Goal: Information Seeking & Learning: Compare options

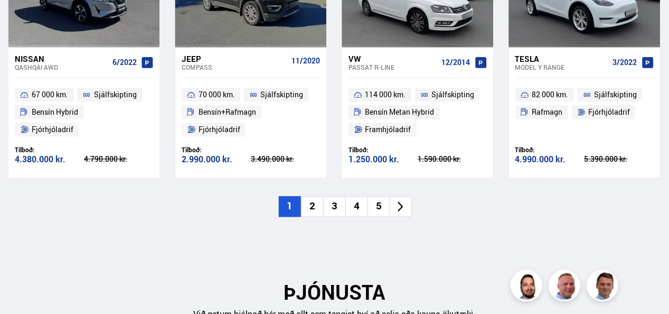
scroll to position [1225, 0]
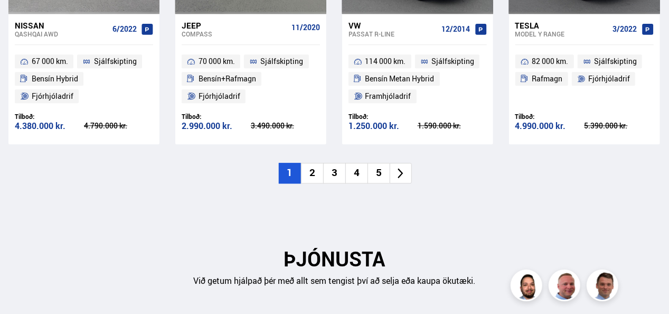
click at [398, 167] on icon at bounding box center [401, 173] width 12 height 12
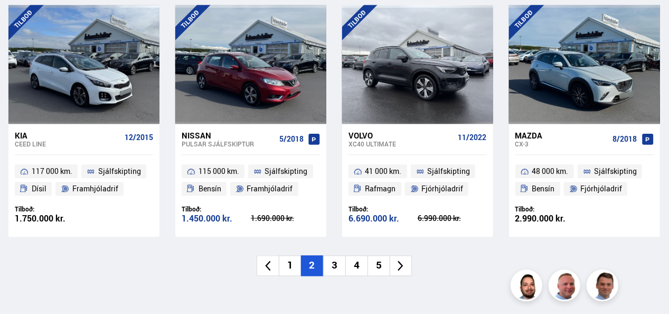
scroll to position [1158, 0]
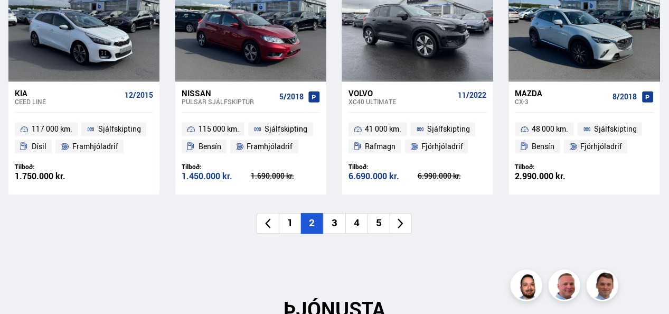
click at [397, 217] on icon at bounding box center [401, 223] width 12 height 12
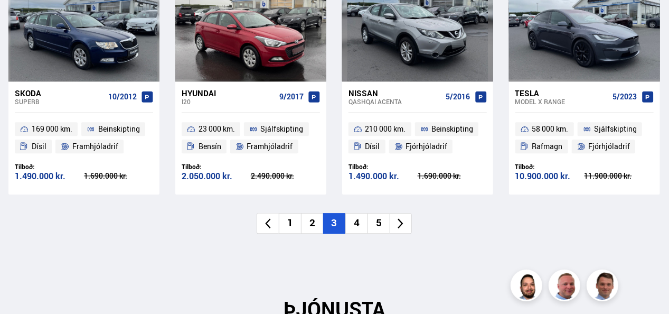
click at [401, 217] on icon at bounding box center [401, 223] width 12 height 12
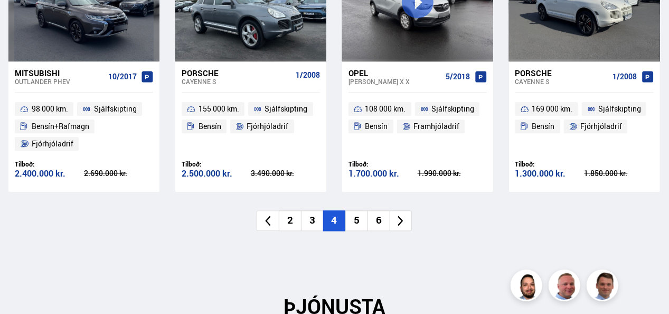
scroll to position [1179, 0]
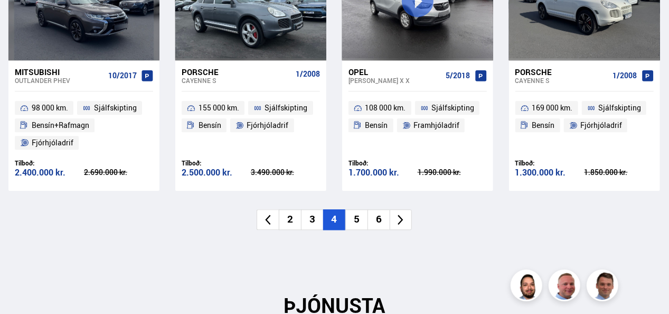
click at [404, 213] on icon at bounding box center [401, 219] width 12 height 12
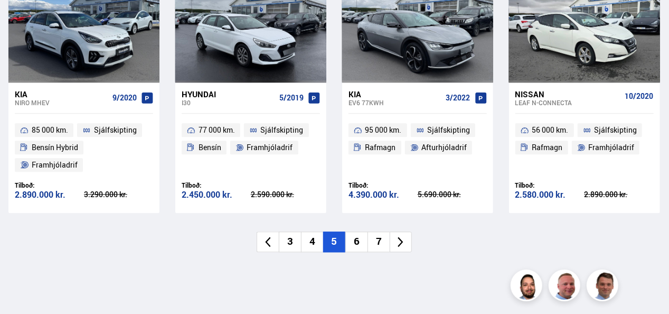
scroll to position [1158, 0]
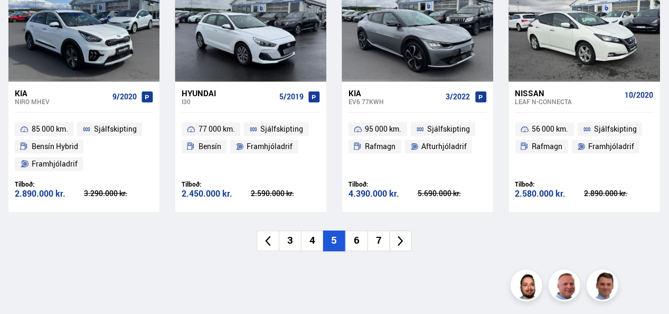
click at [396, 235] on icon at bounding box center [401, 241] width 12 height 12
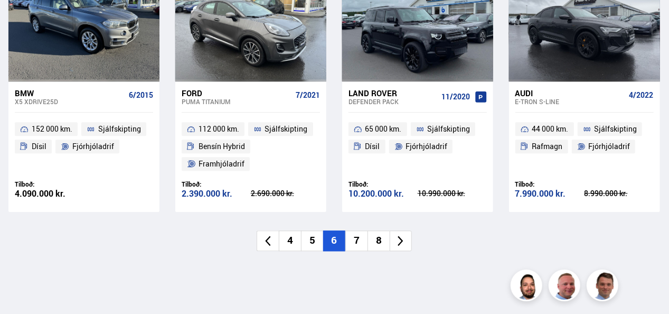
click at [405, 235] on icon at bounding box center [401, 241] width 12 height 12
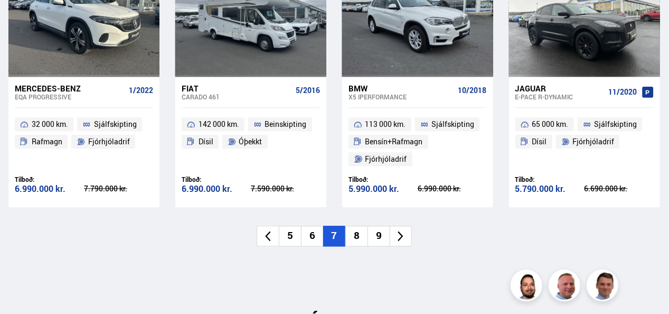
scroll to position [1179, 0]
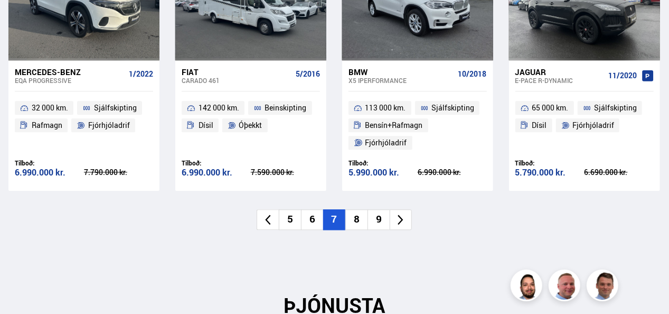
click at [407, 213] on icon at bounding box center [401, 219] width 12 height 12
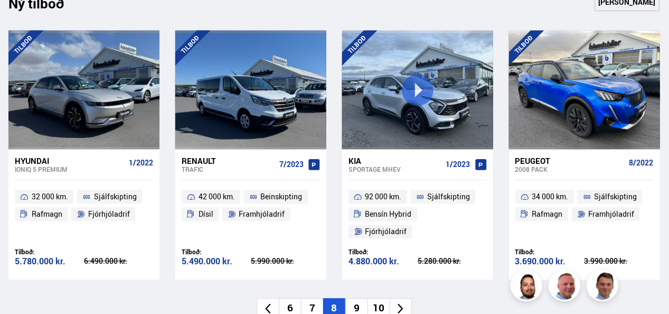
scroll to position [1137, 0]
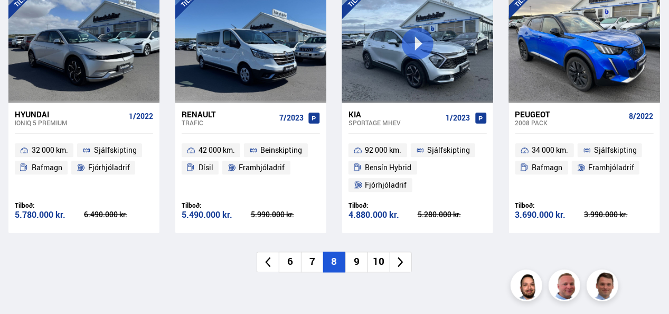
click at [400, 257] on icon at bounding box center [400, 262] width 5 height 10
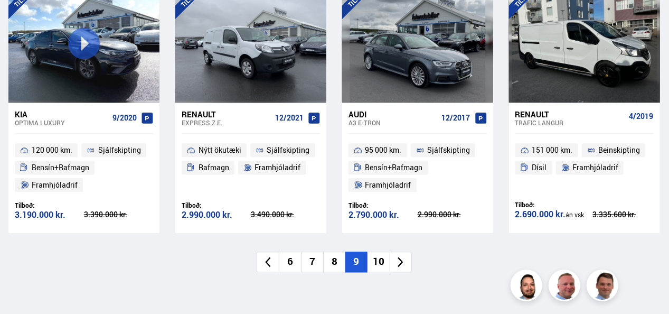
click at [407, 256] on icon at bounding box center [401, 262] width 12 height 12
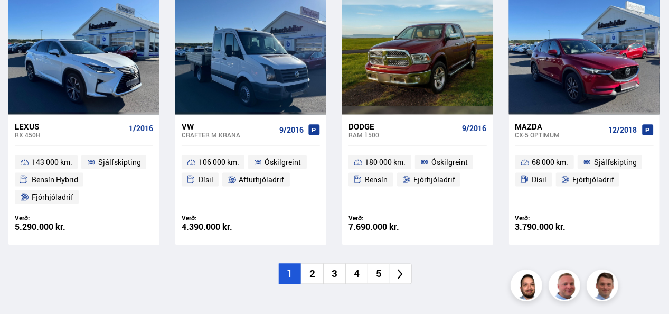
scroll to position [756, 0]
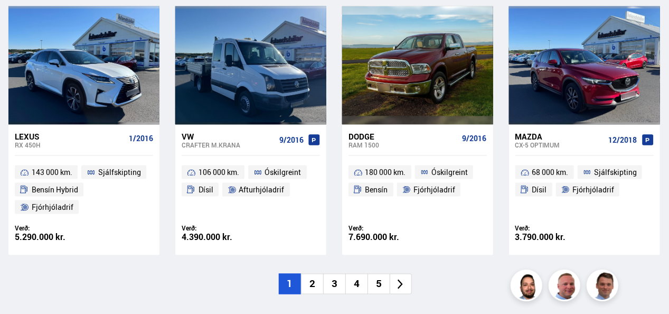
click at [399, 275] on li at bounding box center [401, 284] width 22 height 21
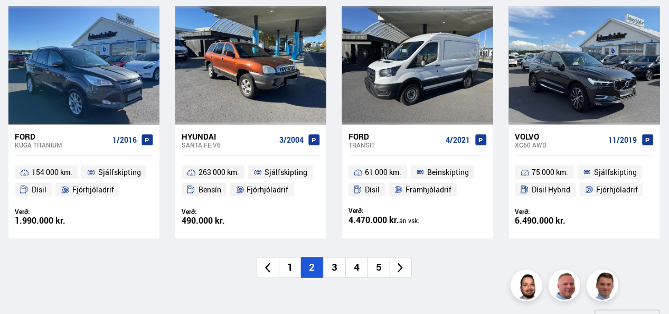
click at [394, 267] on li at bounding box center [401, 267] width 22 height 21
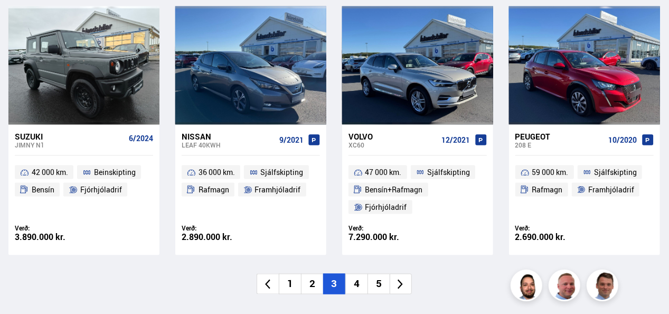
click at [397, 278] on icon at bounding box center [401, 284] width 12 height 12
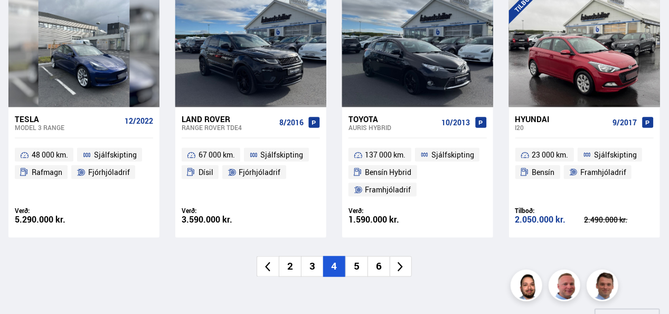
click at [400, 266] on icon at bounding box center [401, 267] width 12 height 12
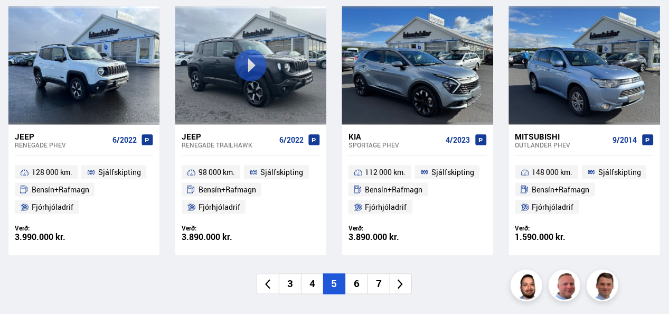
click at [402, 278] on icon at bounding box center [401, 284] width 12 height 12
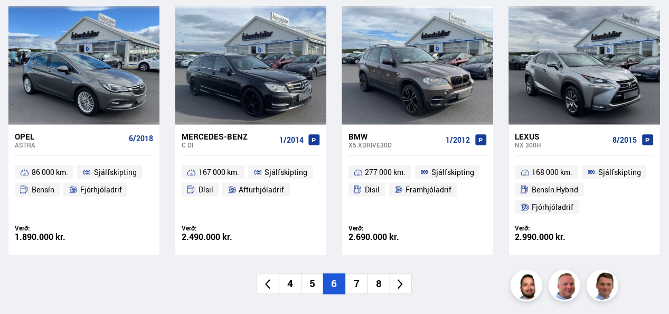
click at [400, 278] on icon at bounding box center [401, 284] width 12 height 12
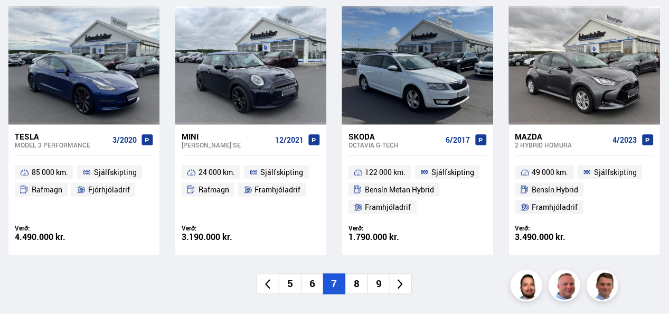
click at [400, 285] on icon at bounding box center [401, 284] width 12 height 12
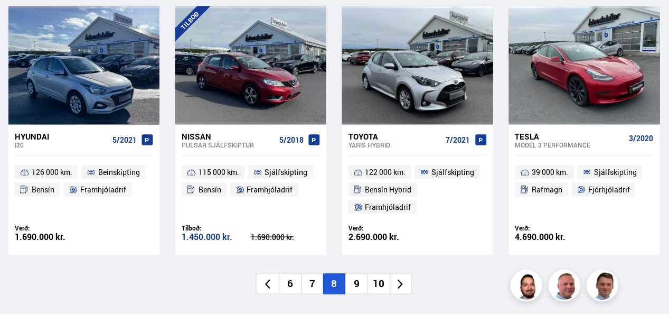
click at [398, 279] on icon at bounding box center [401, 284] width 12 height 12
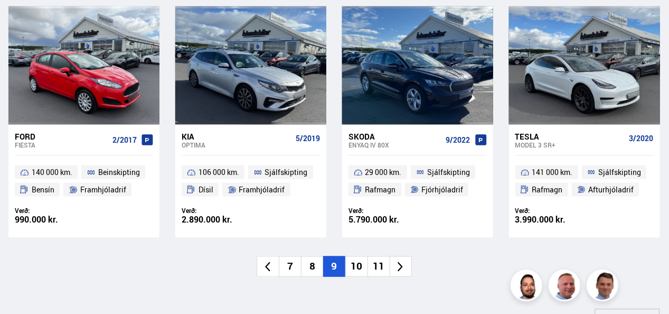
click at [404, 266] on icon at bounding box center [401, 267] width 12 height 12
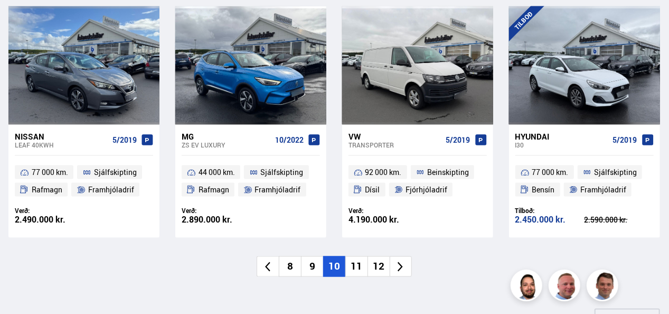
click at [406, 261] on icon at bounding box center [401, 267] width 12 height 12
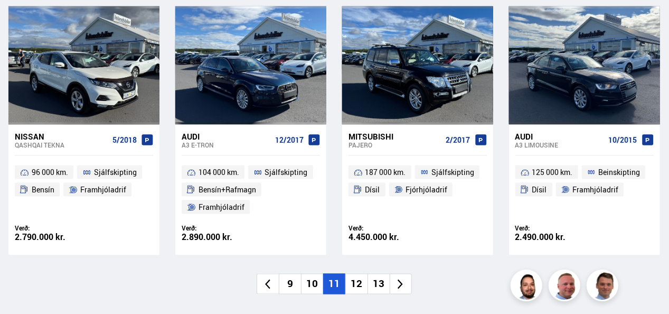
click at [396, 284] on icon at bounding box center [401, 284] width 12 height 12
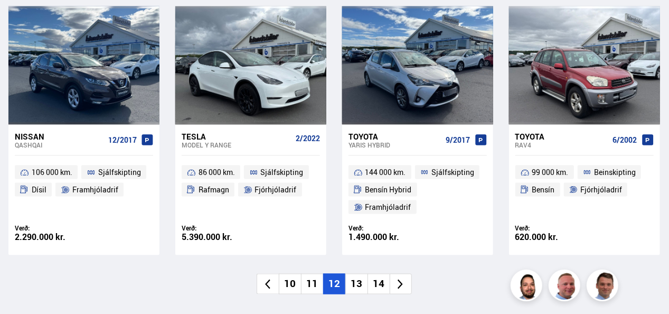
click at [402, 285] on icon at bounding box center [401, 284] width 12 height 12
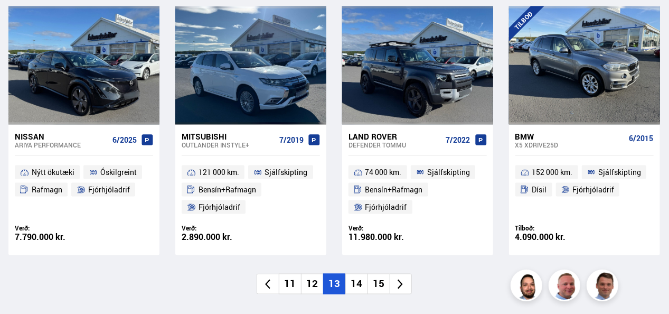
click at [400, 281] on icon at bounding box center [400, 284] width 5 height 10
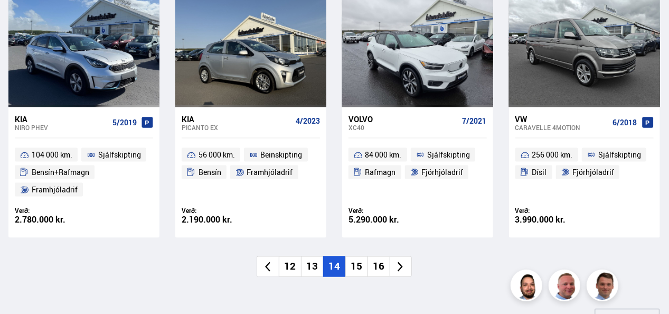
click at [402, 267] on icon at bounding box center [400, 267] width 5 height 10
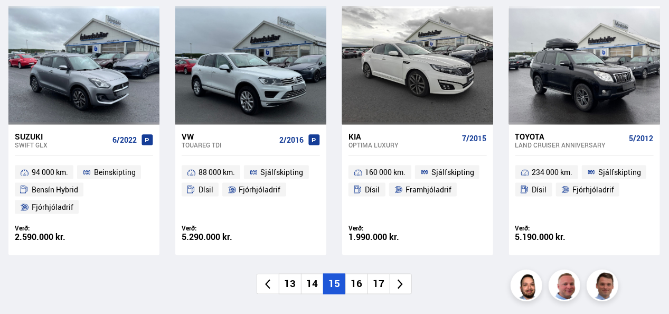
click at [399, 278] on icon at bounding box center [401, 284] width 12 height 12
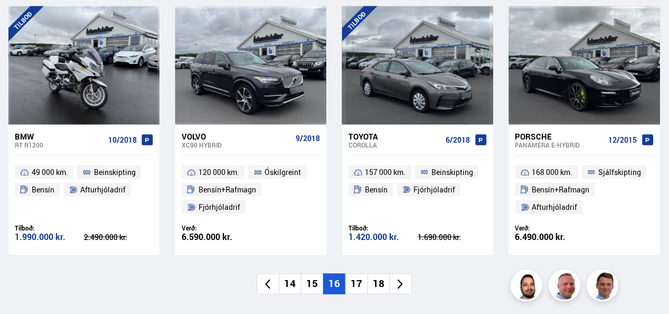
click at [396, 275] on li at bounding box center [401, 284] width 22 height 21
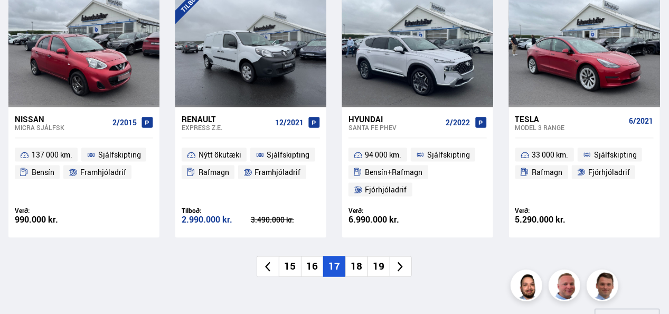
click at [400, 267] on icon at bounding box center [401, 267] width 12 height 12
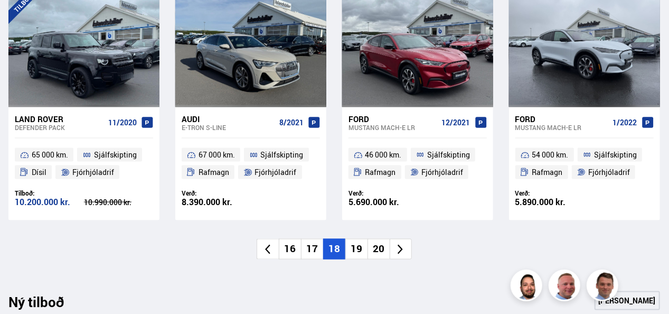
click at [399, 249] on icon at bounding box center [401, 249] width 12 height 12
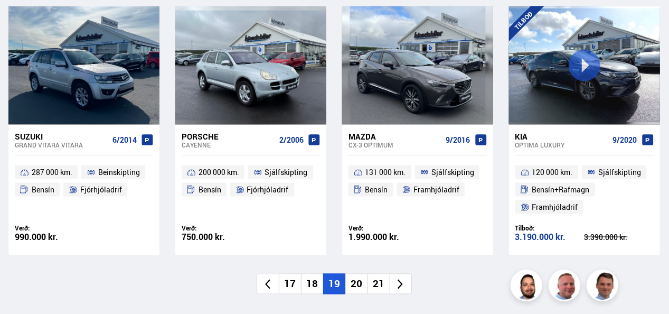
click at [400, 287] on icon at bounding box center [401, 284] width 12 height 12
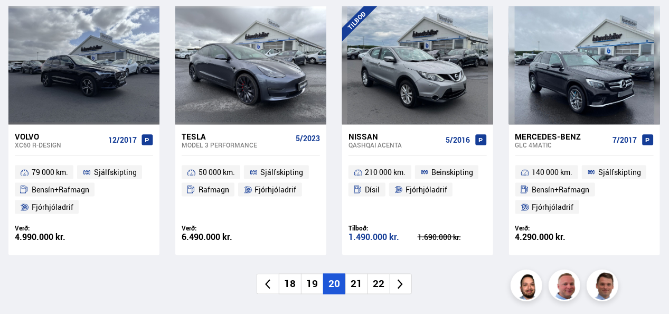
click at [402, 288] on icon at bounding box center [401, 284] width 12 height 12
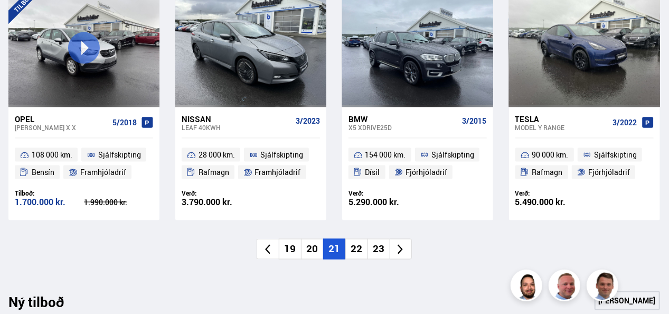
click at [400, 251] on icon at bounding box center [400, 250] width 5 height 10
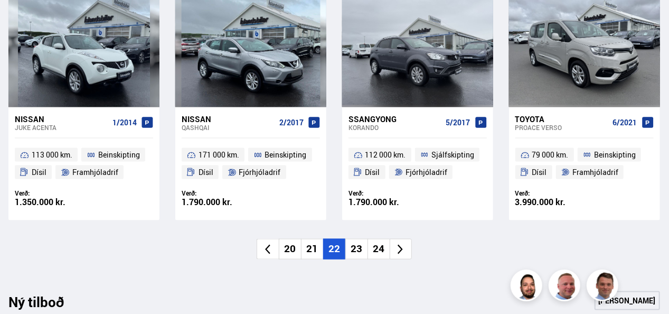
click at [396, 252] on icon at bounding box center [401, 249] width 12 height 12
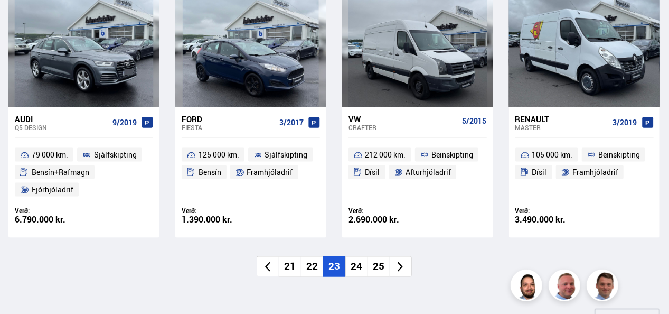
click at [400, 269] on icon at bounding box center [400, 267] width 5 height 10
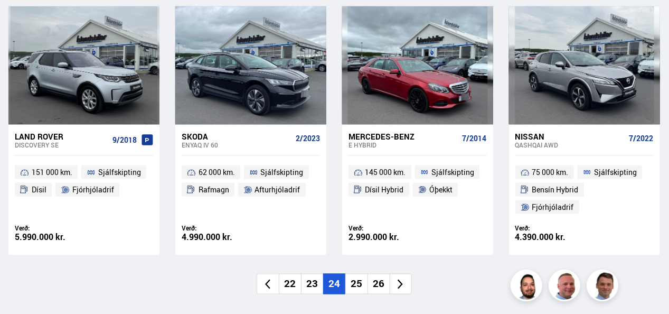
click at [398, 278] on icon at bounding box center [401, 284] width 12 height 12
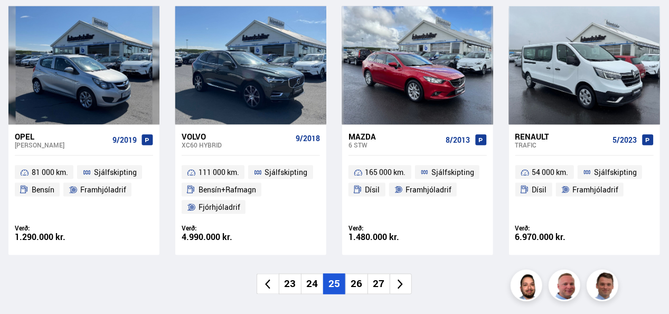
click at [405, 282] on icon at bounding box center [401, 284] width 12 height 12
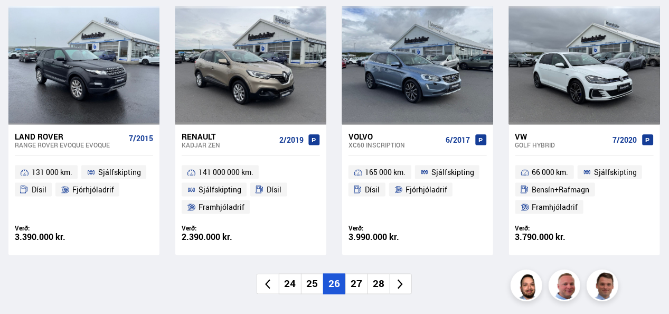
click at [398, 287] on icon at bounding box center [401, 284] width 12 height 12
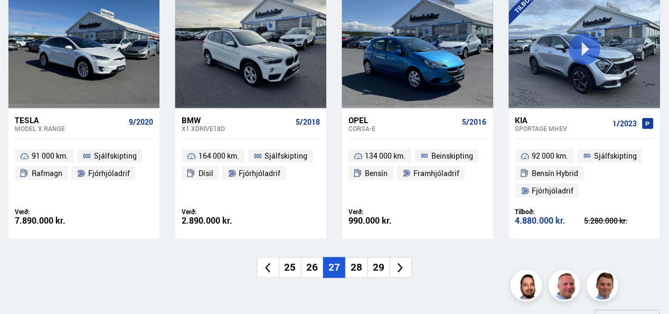
click at [399, 262] on icon at bounding box center [401, 268] width 12 height 12
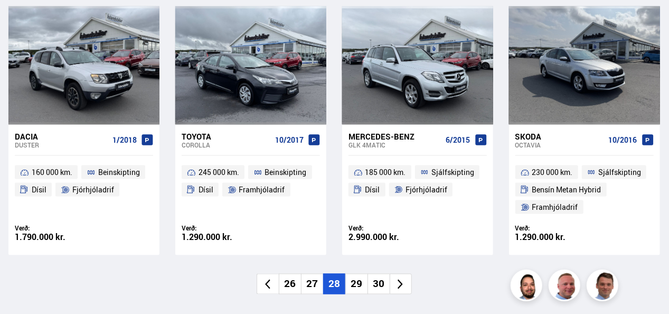
click at [405, 283] on icon at bounding box center [401, 284] width 12 height 12
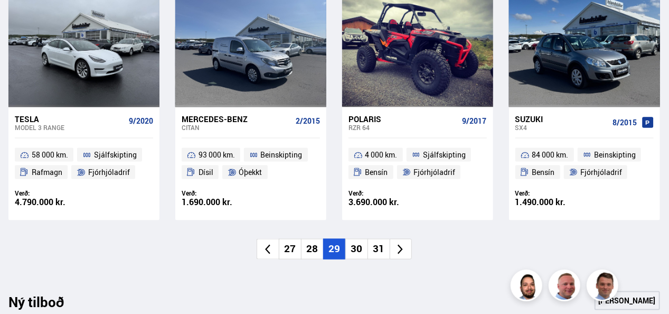
click at [408, 249] on li at bounding box center [401, 249] width 22 height 21
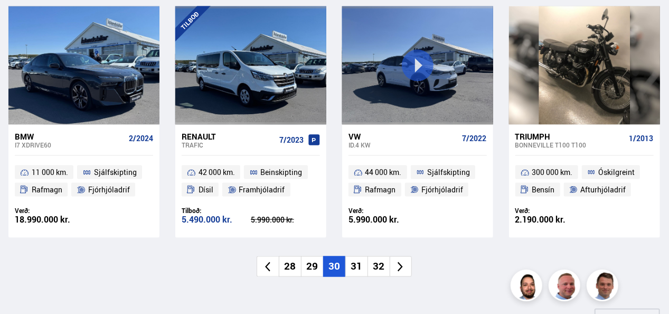
click at [405, 266] on icon at bounding box center [401, 267] width 12 height 12
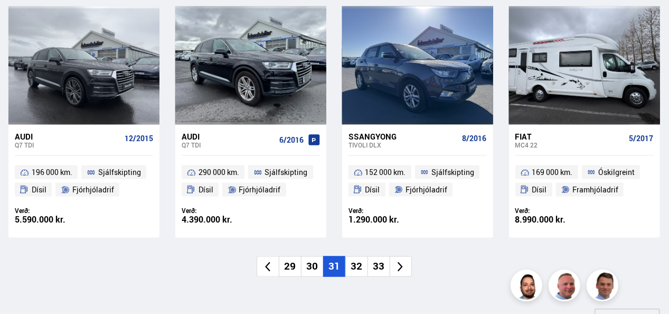
click at [401, 270] on icon at bounding box center [401, 267] width 12 height 12
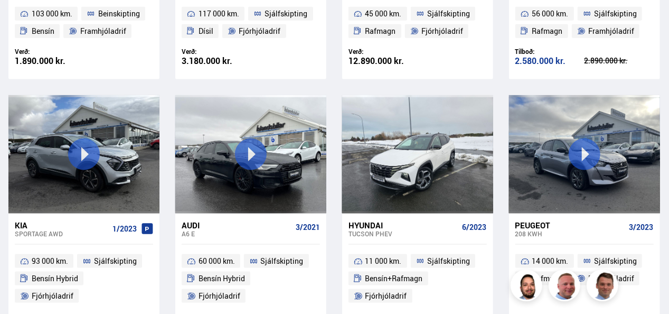
scroll to position [649, 0]
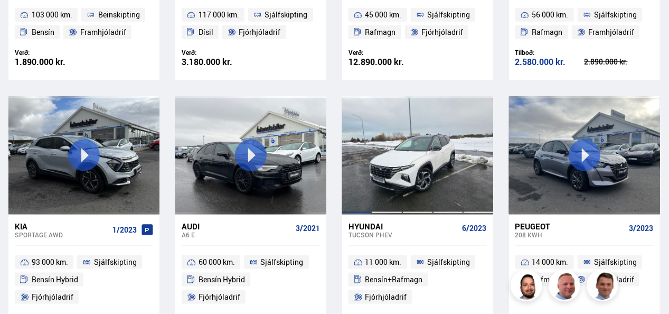
click at [423, 165] on div at bounding box center [417, 155] width 31 height 119
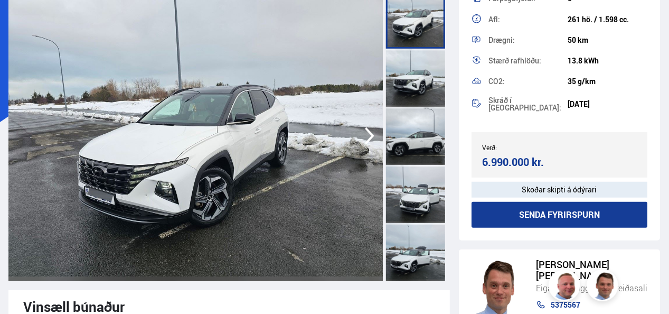
scroll to position [284, 0]
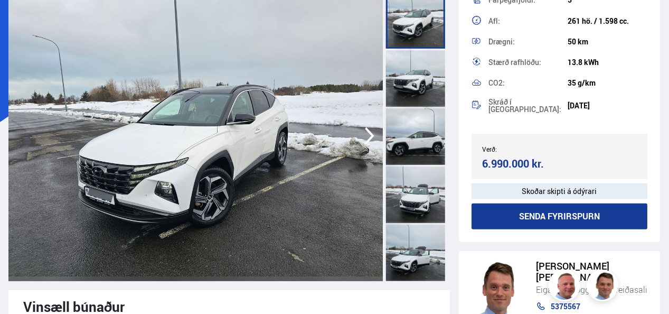
click at [418, 89] on div at bounding box center [415, 78] width 59 height 58
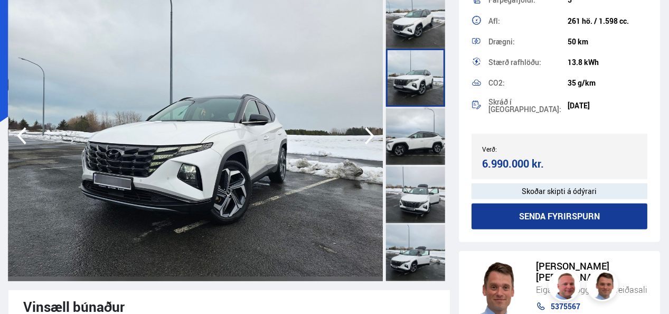
click at [418, 145] on div at bounding box center [415, 136] width 59 height 58
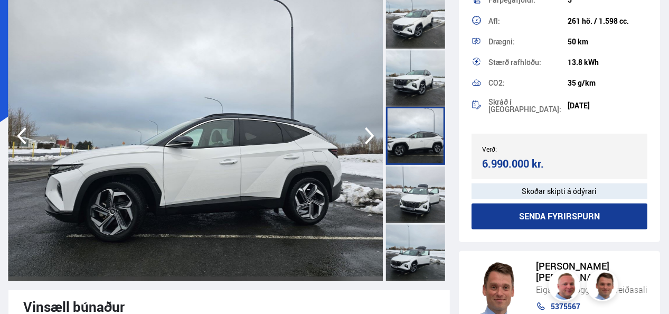
click at [422, 186] on div at bounding box center [415, 194] width 59 height 58
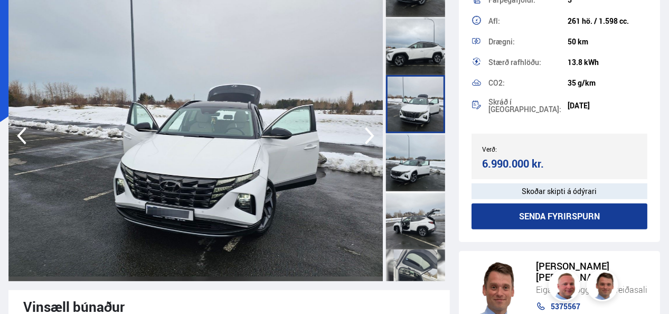
scroll to position [93, 0]
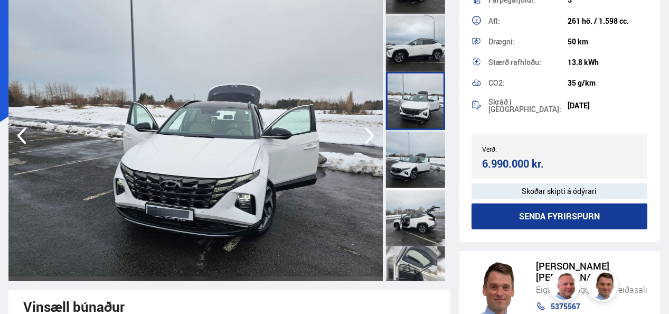
click at [421, 168] on div at bounding box center [415, 159] width 59 height 58
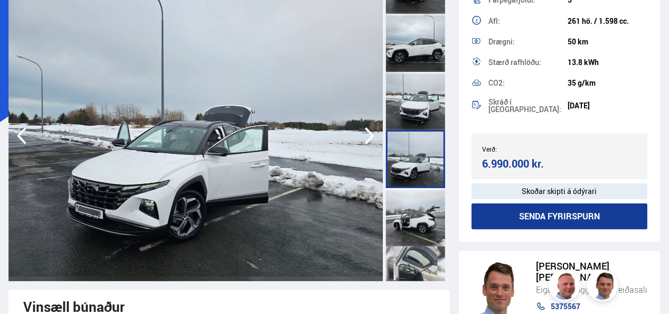
click at [423, 216] on div at bounding box center [415, 217] width 59 height 58
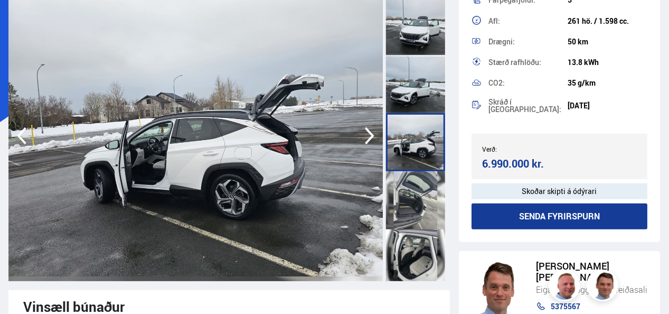
scroll to position [173, 0]
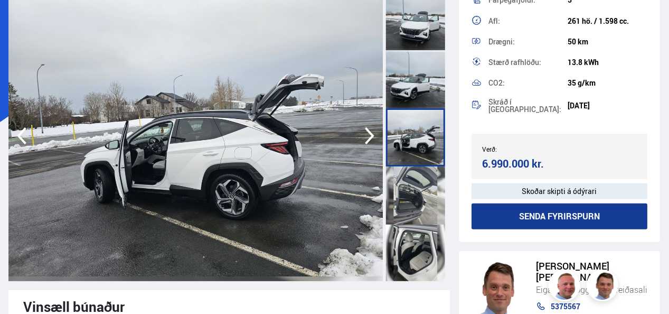
click at [424, 198] on div at bounding box center [415, 195] width 59 height 58
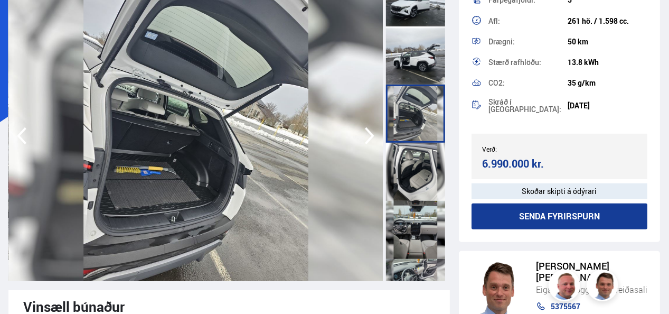
scroll to position [255, 0]
click at [423, 188] on div at bounding box center [415, 171] width 59 height 58
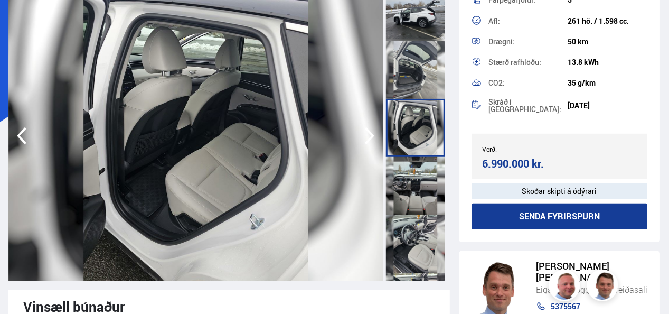
scroll to position [305, 0]
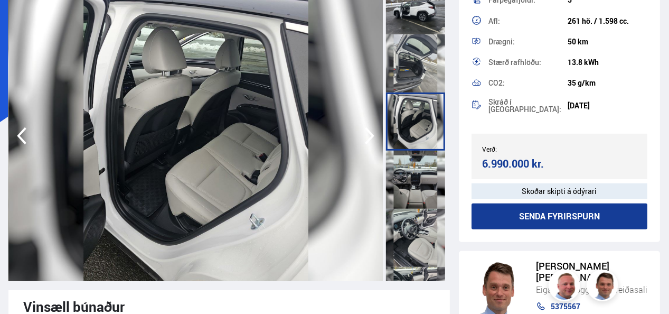
click at [423, 192] on div at bounding box center [415, 180] width 59 height 58
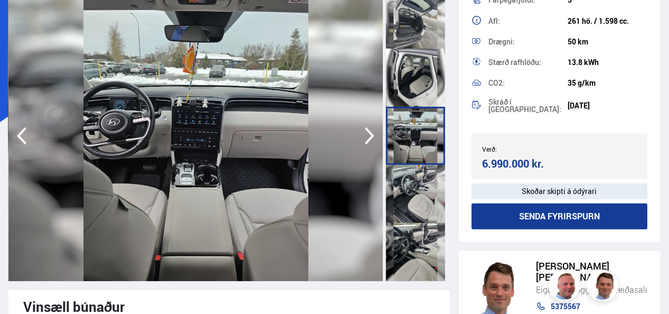
scroll to position [352, 0]
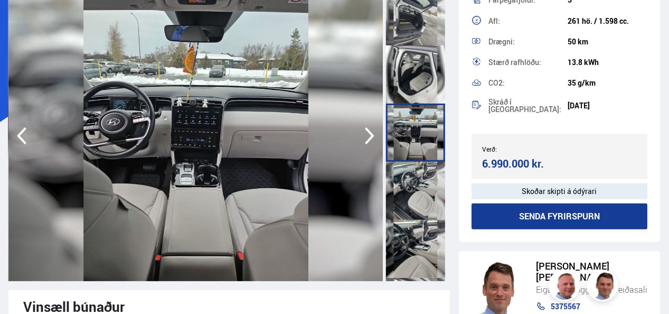
click at [421, 188] on div at bounding box center [415, 191] width 59 height 58
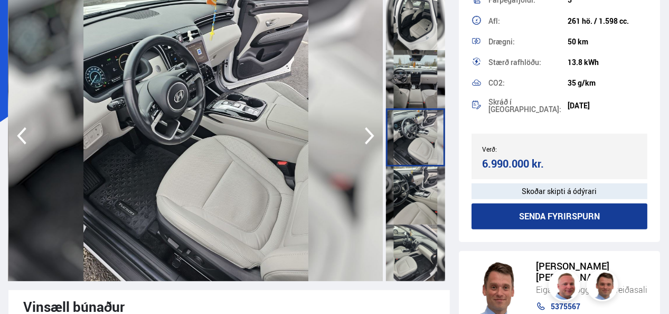
scroll to position [407, 0]
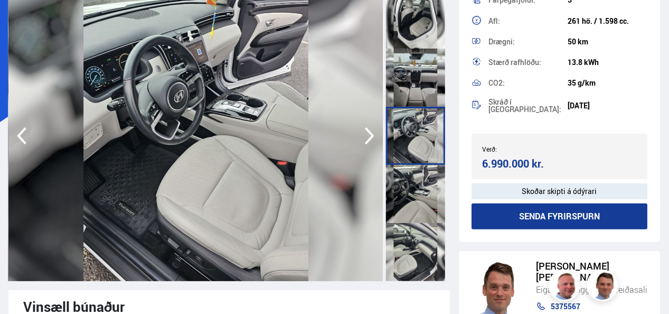
click at [418, 213] on div at bounding box center [415, 194] width 59 height 58
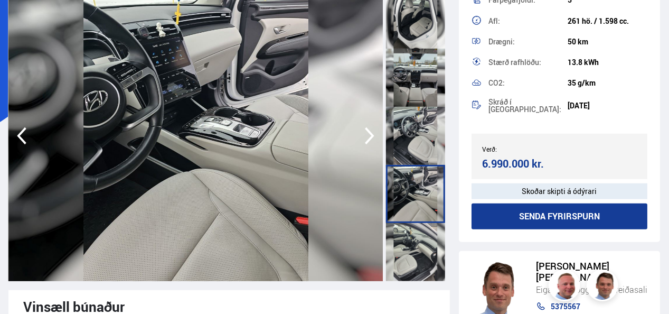
click at [414, 254] on div at bounding box center [415, 252] width 59 height 58
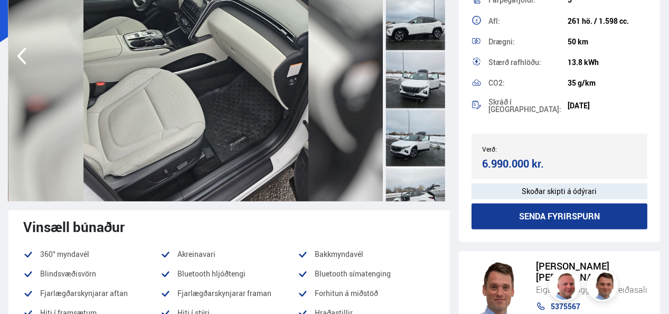
scroll to position [0, 0]
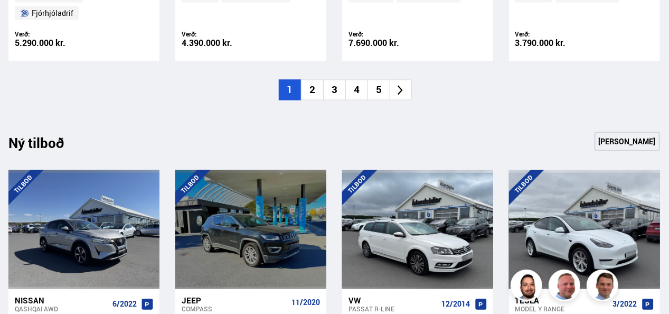
scroll to position [950, 0]
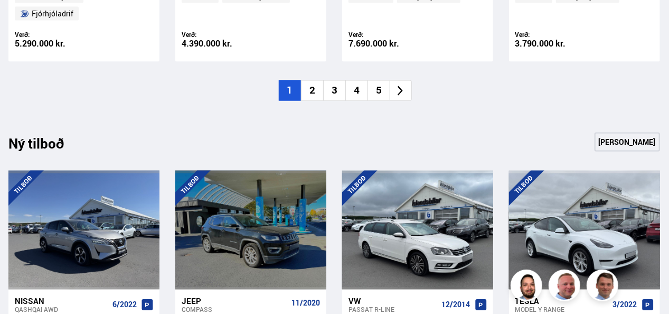
click at [408, 80] on li at bounding box center [401, 90] width 22 height 21
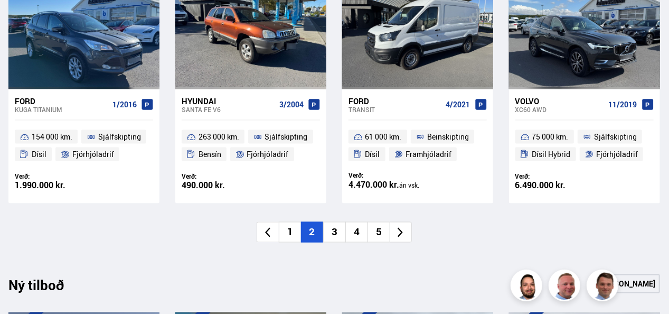
scroll to position [792, 0]
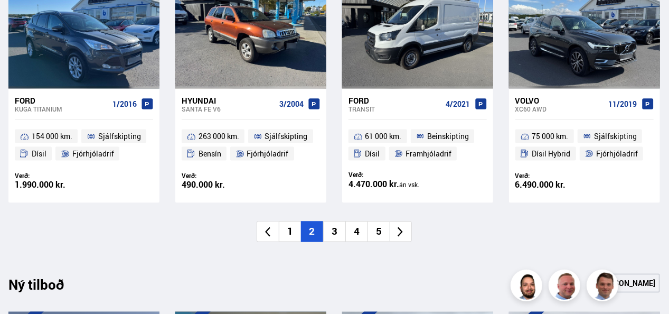
click at [401, 237] on icon at bounding box center [401, 232] width 12 height 12
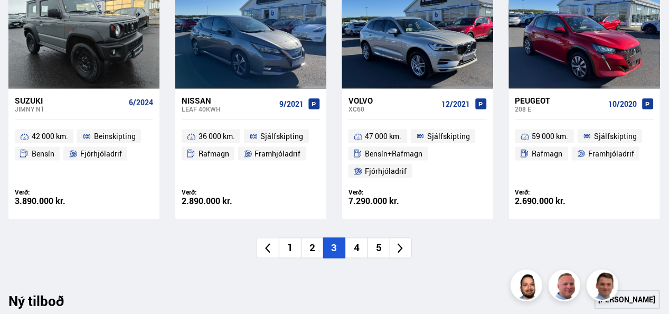
click at [405, 252] on icon at bounding box center [401, 248] width 12 height 12
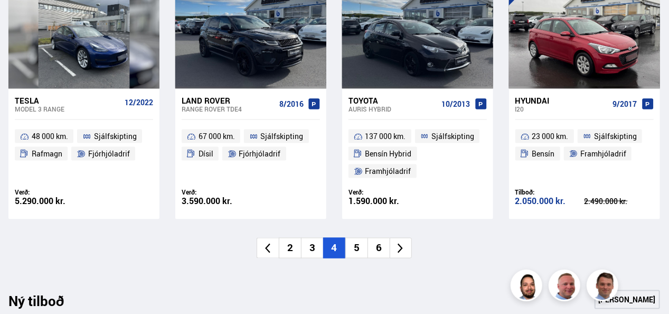
click at [399, 249] on icon at bounding box center [401, 248] width 12 height 12
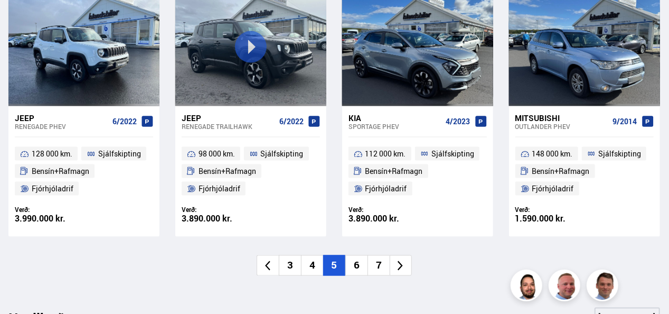
click at [405, 260] on icon at bounding box center [401, 266] width 12 height 12
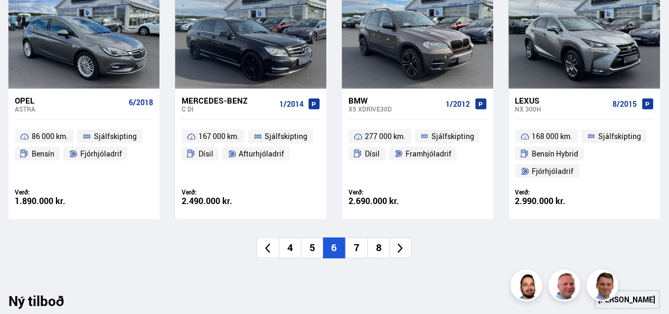
click at [408, 238] on li at bounding box center [401, 248] width 22 height 21
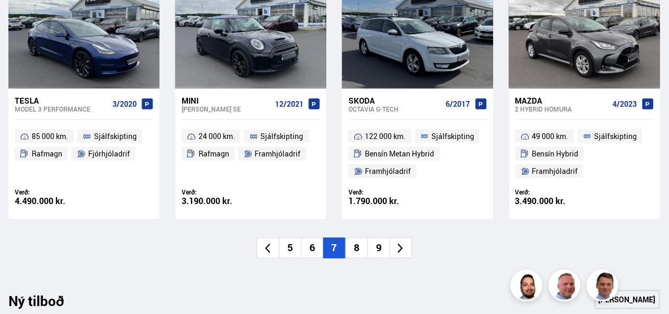
click at [397, 251] on icon at bounding box center [401, 248] width 12 height 12
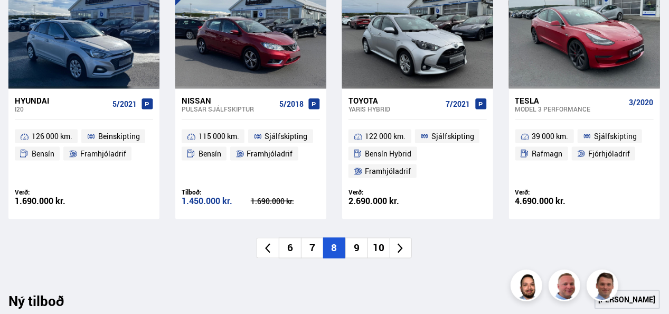
click at [401, 258] on li at bounding box center [401, 248] width 22 height 21
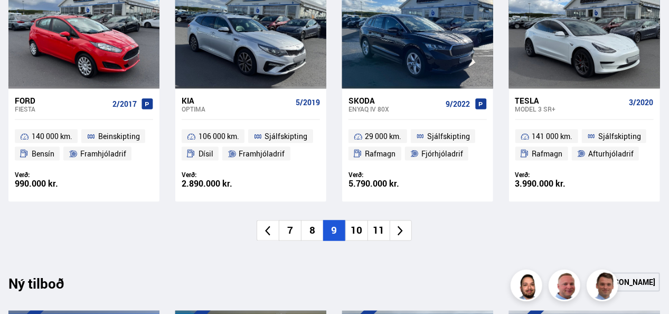
click at [402, 232] on icon at bounding box center [400, 231] width 5 height 10
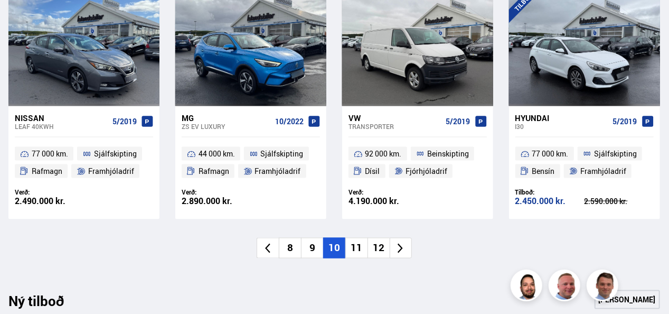
click at [398, 242] on icon at bounding box center [401, 248] width 12 height 12
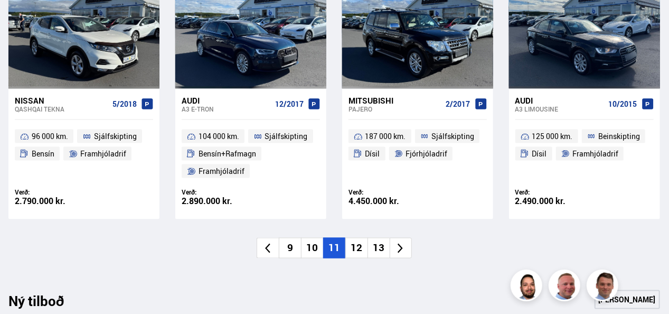
click at [397, 249] on icon at bounding box center [401, 248] width 12 height 12
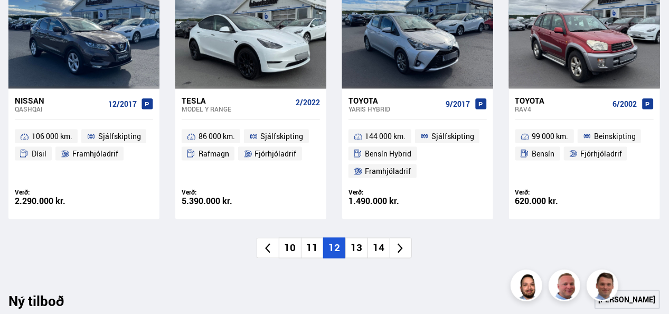
click at [399, 249] on icon at bounding box center [401, 248] width 12 height 12
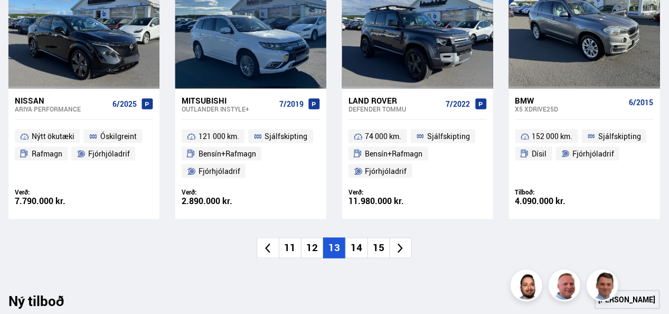
click at [394, 245] on li at bounding box center [401, 248] width 22 height 21
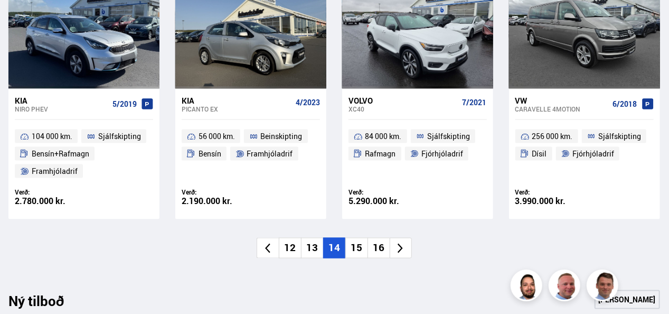
click at [397, 250] on icon at bounding box center [401, 248] width 12 height 12
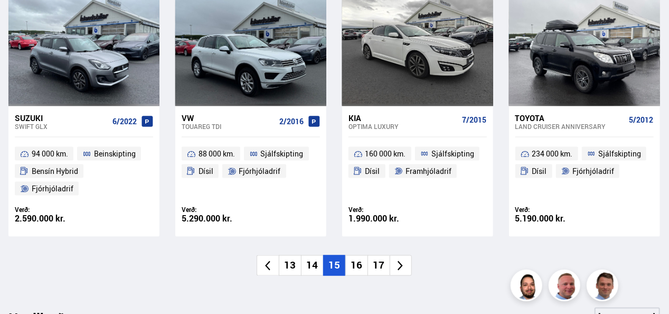
scroll to position [792, 0]
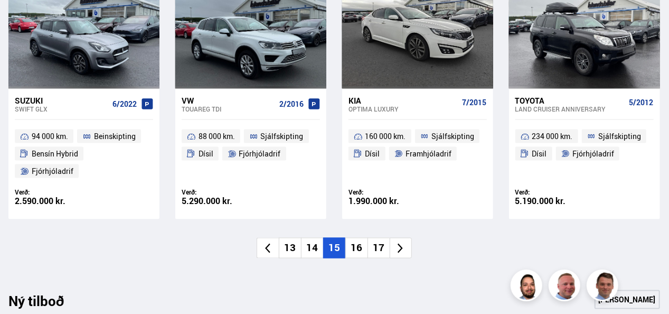
click at [396, 242] on icon at bounding box center [401, 248] width 12 height 12
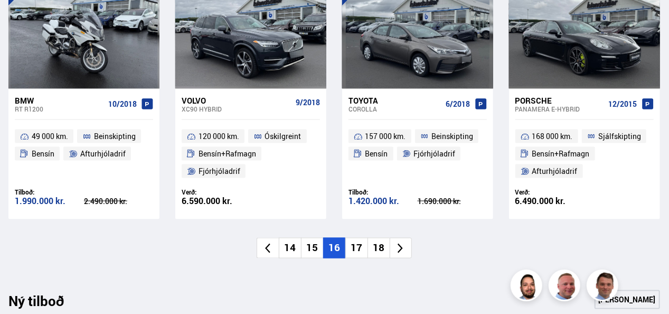
click at [399, 250] on icon at bounding box center [401, 248] width 12 height 12
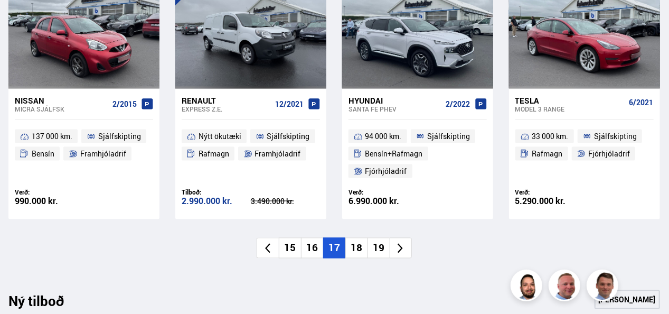
click at [400, 248] on icon at bounding box center [401, 248] width 12 height 12
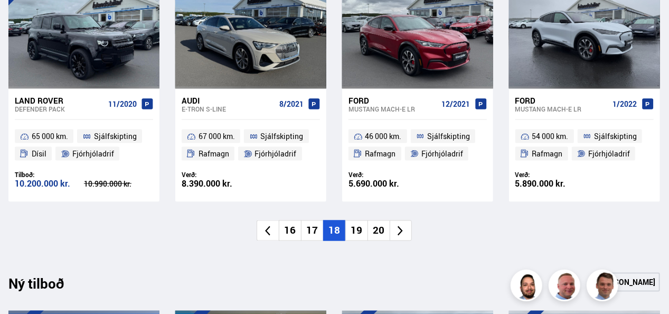
click at [403, 231] on icon at bounding box center [400, 231] width 5 height 10
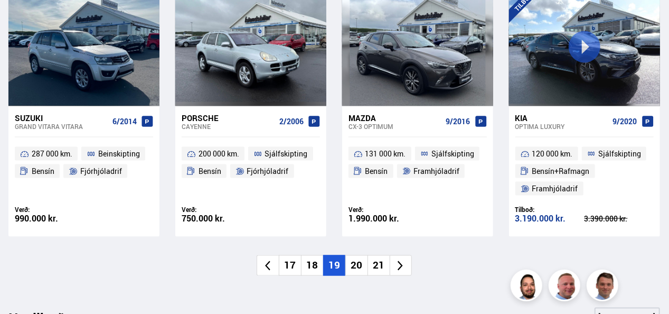
scroll to position [792, 0]
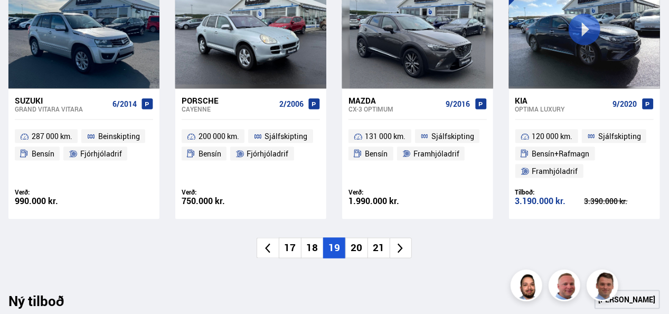
click at [401, 247] on icon at bounding box center [400, 248] width 5 height 10
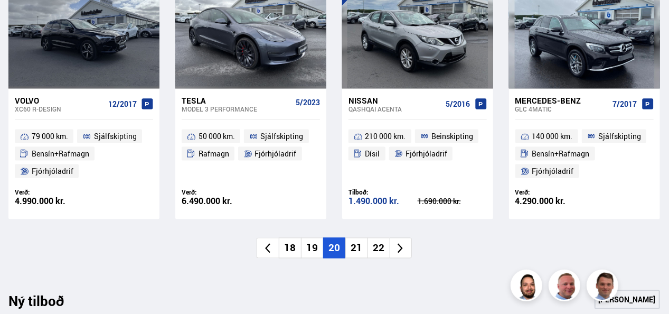
click at [400, 251] on icon at bounding box center [400, 248] width 5 height 10
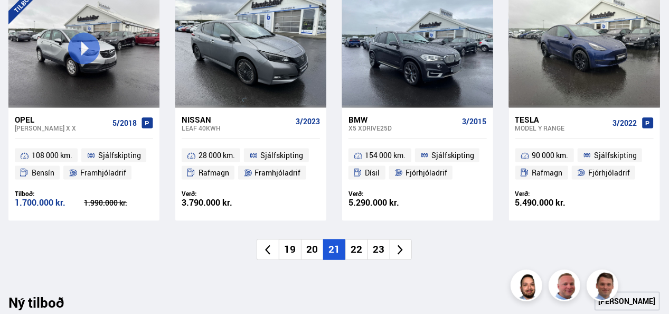
scroll to position [755, 0]
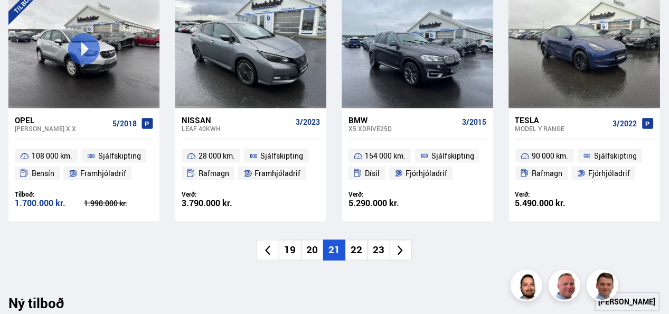
click at [400, 251] on icon at bounding box center [401, 251] width 12 height 12
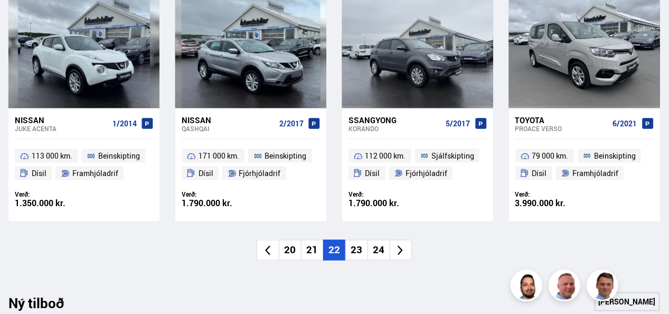
click at [400, 248] on icon at bounding box center [401, 251] width 12 height 12
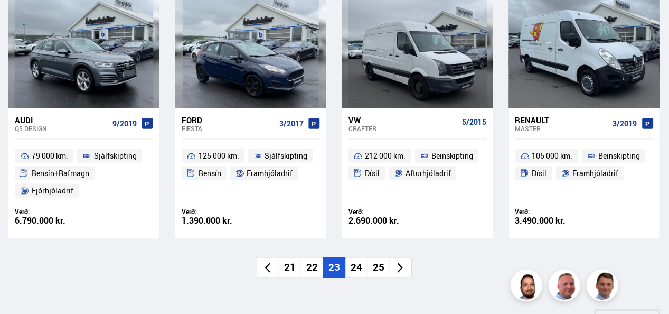
click at [397, 266] on icon at bounding box center [401, 268] width 12 height 12
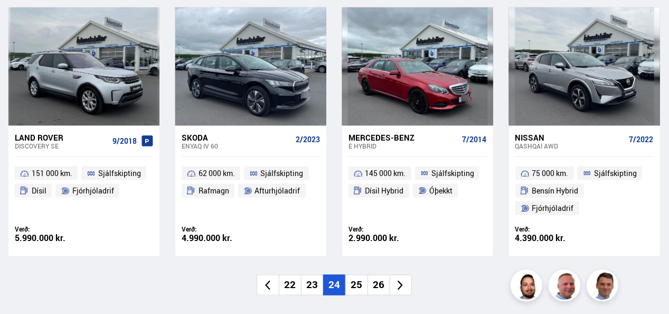
scroll to position [773, 0]
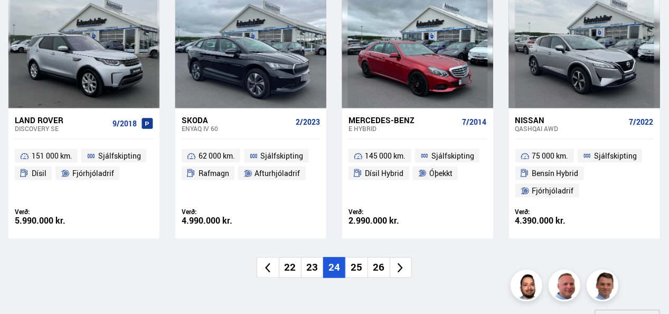
click at [397, 262] on icon at bounding box center [401, 268] width 12 height 12
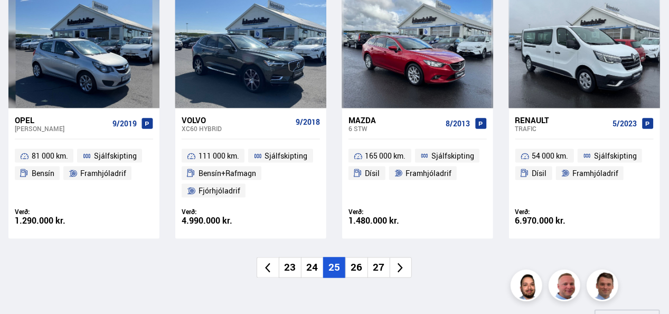
click at [409, 266] on li at bounding box center [401, 267] width 22 height 21
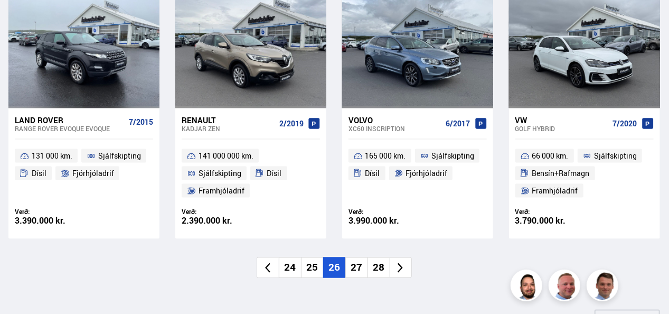
click at [407, 272] on icon at bounding box center [401, 268] width 12 height 12
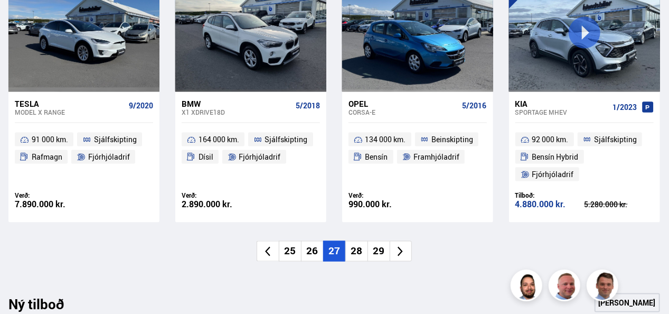
scroll to position [757, 0]
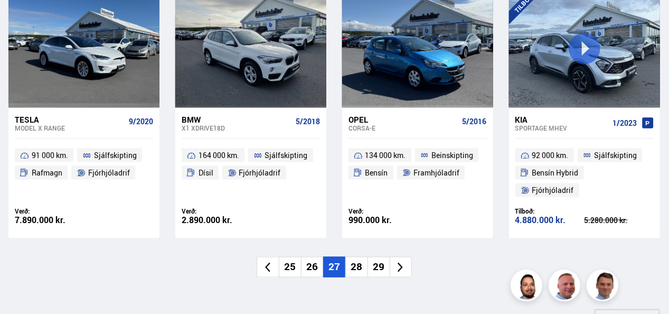
click at [400, 261] on icon at bounding box center [401, 267] width 12 height 12
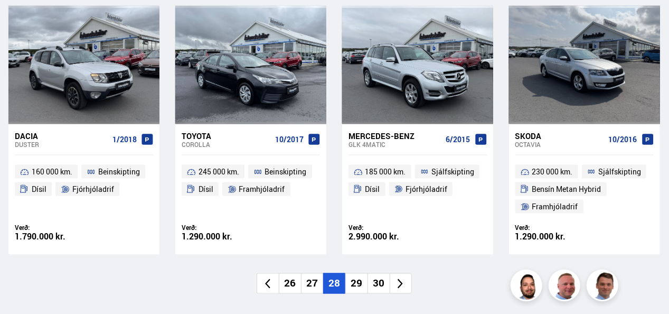
scroll to position [773, 0]
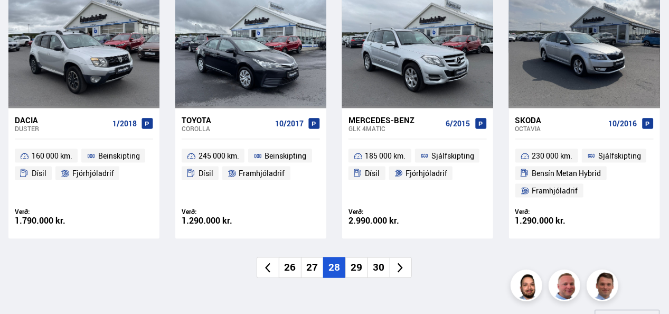
click at [398, 273] on icon at bounding box center [401, 268] width 12 height 12
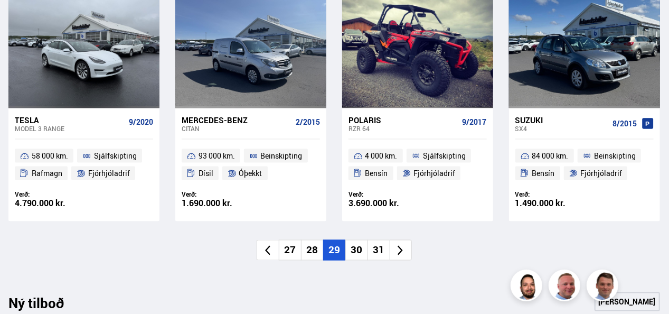
click at [404, 255] on icon at bounding box center [401, 251] width 12 height 12
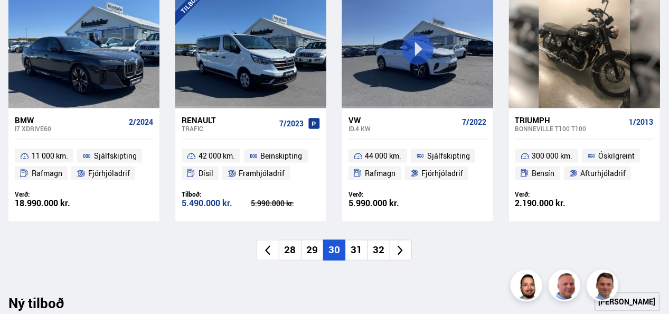
click at [401, 258] on li at bounding box center [401, 250] width 22 height 21
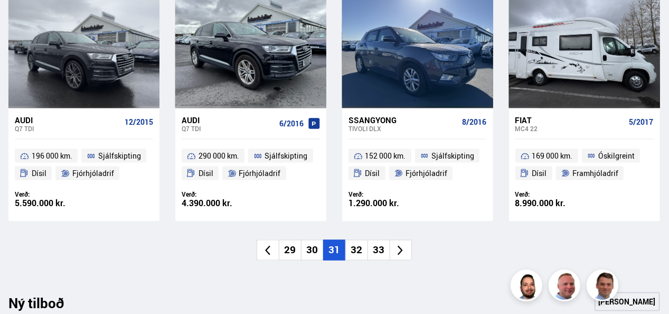
click at [401, 253] on icon at bounding box center [401, 251] width 12 height 12
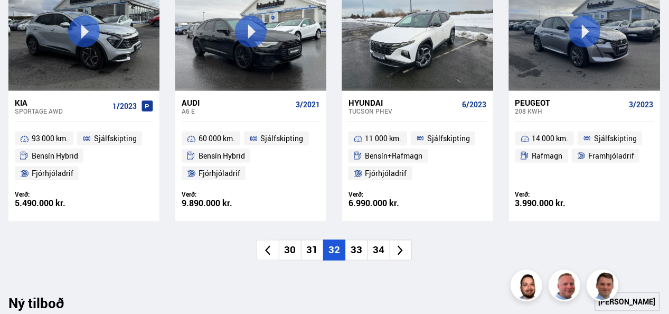
scroll to position [755, 0]
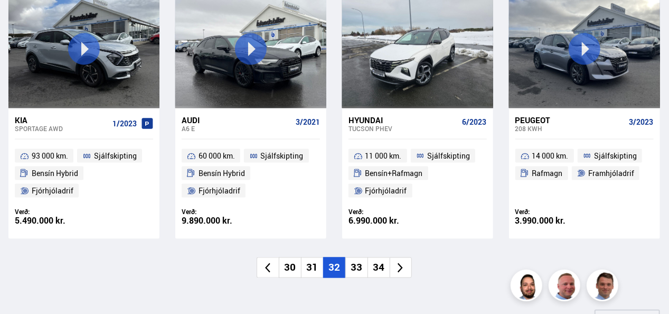
click at [402, 265] on icon at bounding box center [401, 268] width 12 height 12
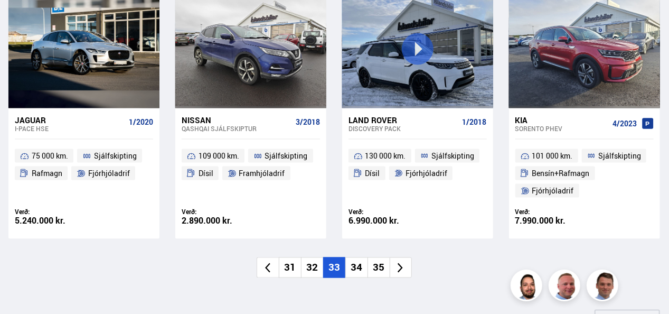
click at [401, 271] on icon at bounding box center [401, 268] width 12 height 12
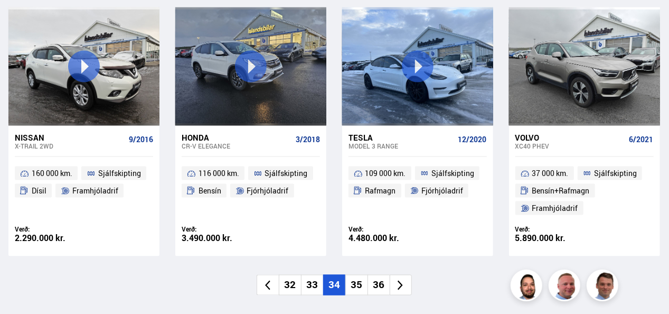
click at [400, 293] on li at bounding box center [401, 285] width 22 height 21
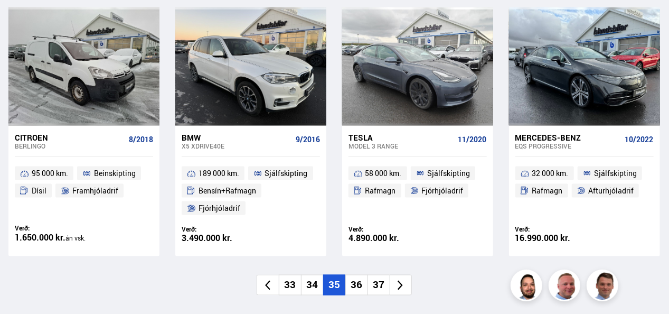
click at [400, 292] on li at bounding box center [401, 285] width 22 height 21
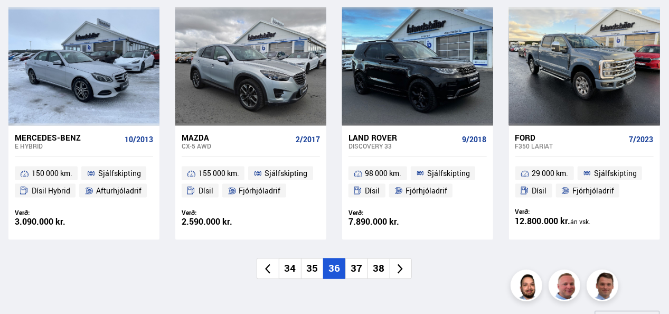
click at [402, 268] on icon at bounding box center [400, 269] width 5 height 10
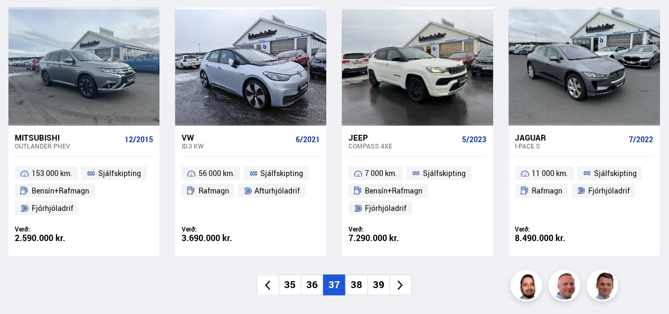
click at [403, 279] on icon at bounding box center [401, 285] width 12 height 12
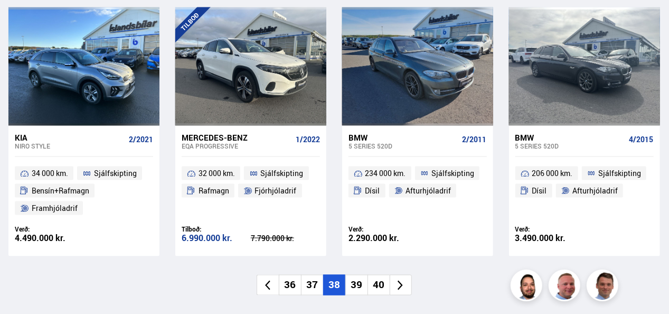
click at [401, 285] on icon at bounding box center [401, 285] width 12 height 12
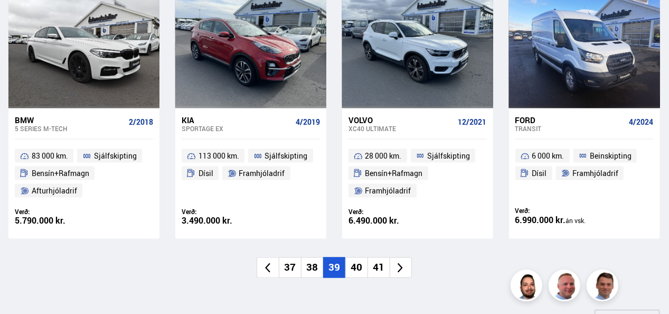
click at [399, 266] on icon at bounding box center [401, 268] width 12 height 12
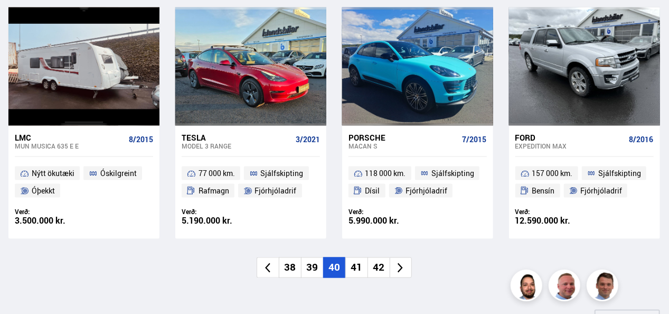
click at [397, 271] on icon at bounding box center [401, 268] width 12 height 12
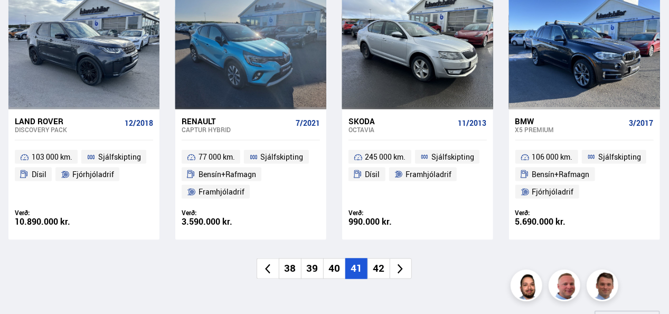
click at [400, 270] on icon at bounding box center [401, 269] width 12 height 12
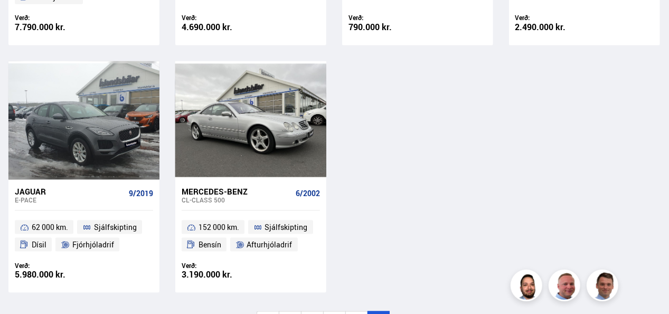
scroll to position [698, 0]
